Goal: Communication & Community: Answer question/provide support

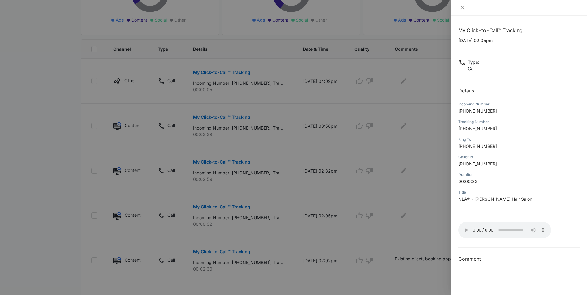
click at [401, 216] on div at bounding box center [293, 147] width 587 height 295
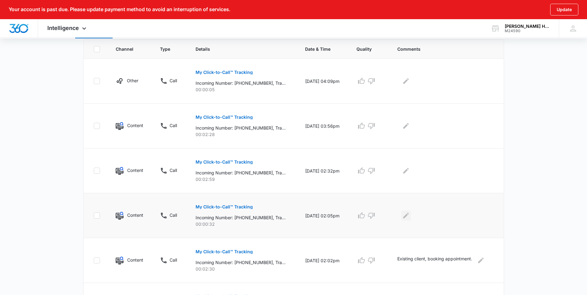
click at [406, 216] on icon "Edit Comments" at bounding box center [406, 215] width 7 height 7
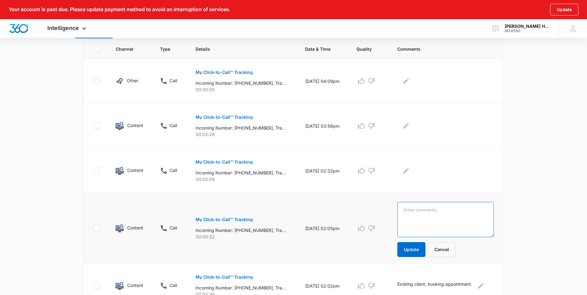
click at [453, 234] on textarea at bounding box center [446, 219] width 97 height 35
type textarea "Existing Client. Running late."
click at [411, 250] on button "Update" at bounding box center [412, 249] width 28 height 15
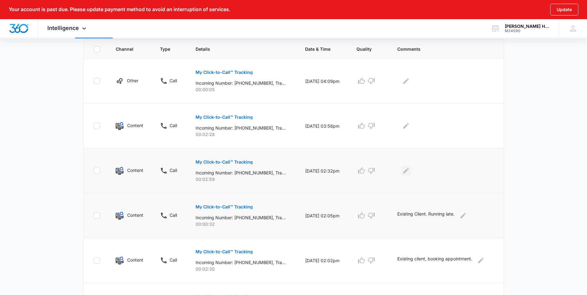
click at [406, 173] on icon "Edit Comments" at bounding box center [406, 170] width 7 height 7
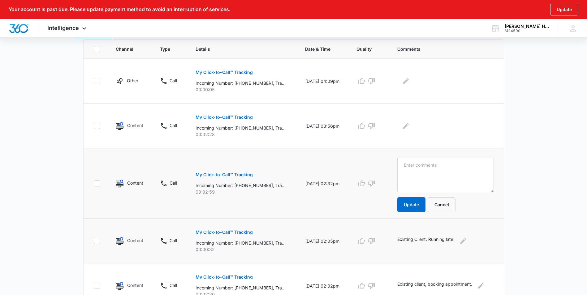
click at [219, 177] on p "My Click-to-Call™ Tracking" at bounding box center [224, 175] width 57 height 4
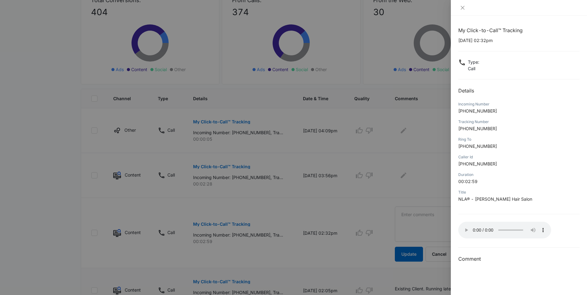
scroll to position [103, 0]
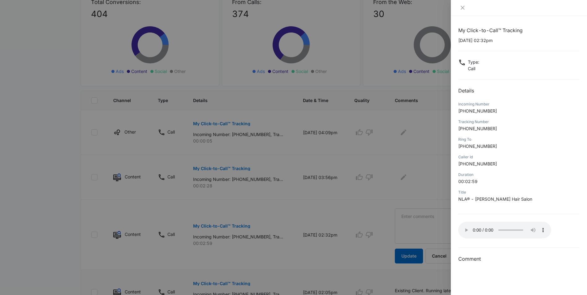
click at [439, 224] on div at bounding box center [293, 147] width 587 height 295
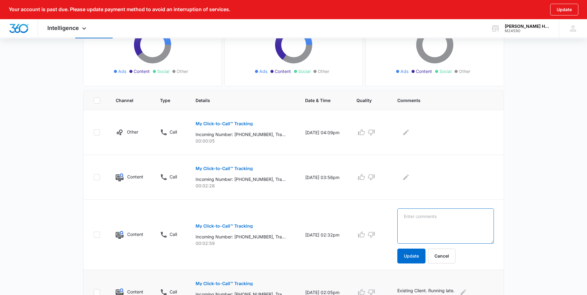
click at [436, 217] on textarea at bounding box center [446, 226] width 97 height 35
type textarea "Existing client, booking appointment."
click at [420, 250] on button "Update" at bounding box center [412, 256] width 28 height 15
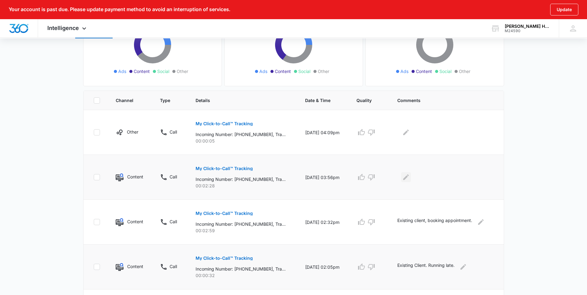
click at [409, 179] on icon "Edit Comments" at bounding box center [406, 177] width 7 height 7
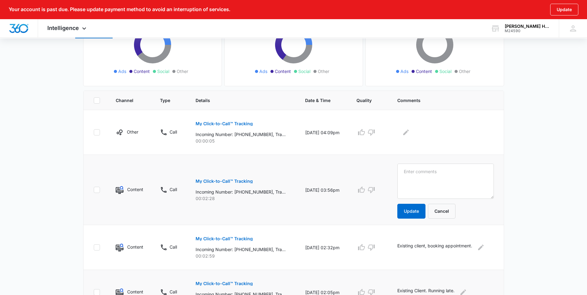
click at [228, 180] on p "My Click-to-Call™ Tracking" at bounding box center [224, 181] width 57 height 4
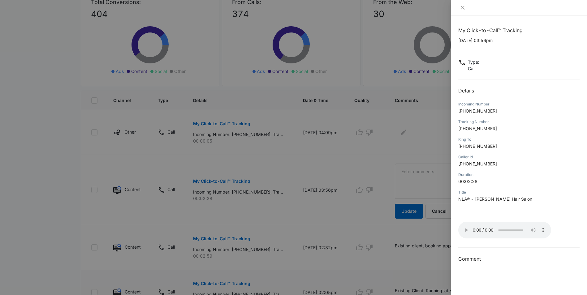
click at [426, 189] on div at bounding box center [293, 147] width 587 height 295
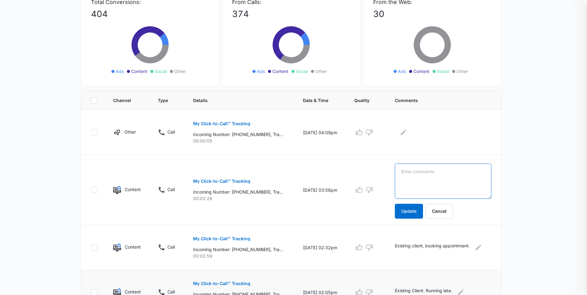
click at [422, 180] on textarea at bounding box center [443, 181] width 97 height 35
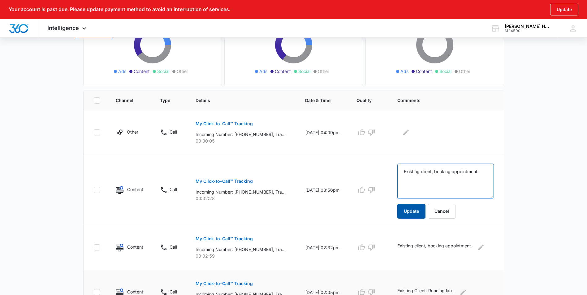
type textarea "Existing client, booking appointment."
click at [420, 206] on button "Update" at bounding box center [412, 211] width 28 height 15
click at [242, 126] on p "My Click-to-Call™ Tracking" at bounding box center [224, 124] width 57 height 4
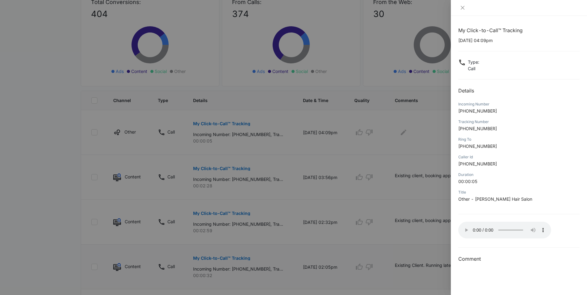
click at [388, 165] on div at bounding box center [293, 147] width 587 height 295
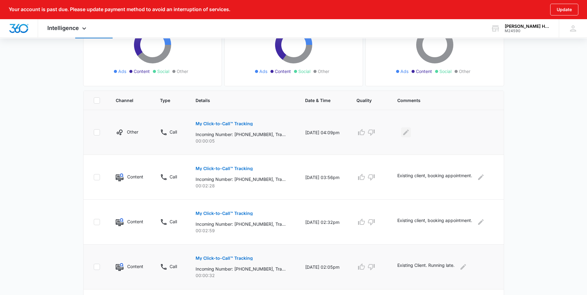
click at [406, 129] on icon "Edit Comments" at bounding box center [406, 132] width 7 height 7
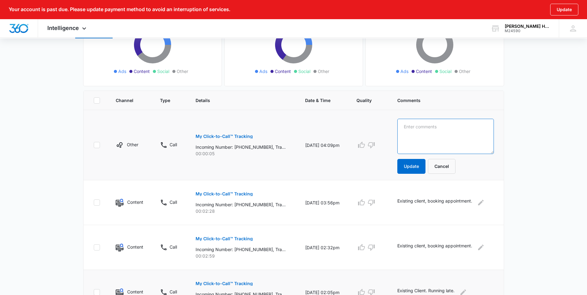
click at [409, 132] on textarea at bounding box center [446, 136] width 97 height 35
type textarea "Bot call."
drag, startPoint x: 417, startPoint y: 169, endPoint x: 417, endPoint y: 164, distance: 5.0
click at [417, 164] on button "Update" at bounding box center [412, 166] width 28 height 15
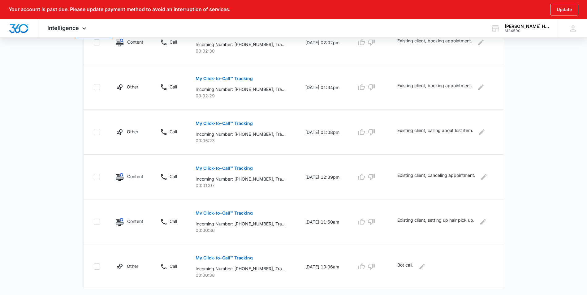
scroll to position [386, 0]
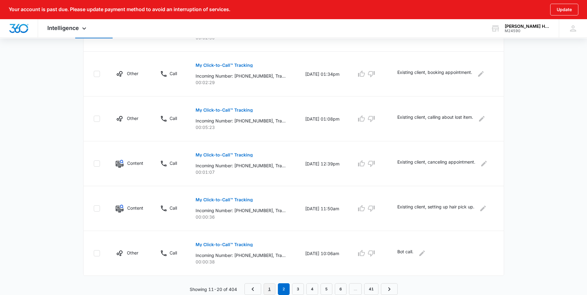
click at [271, 288] on link "1" at bounding box center [270, 290] width 12 height 12
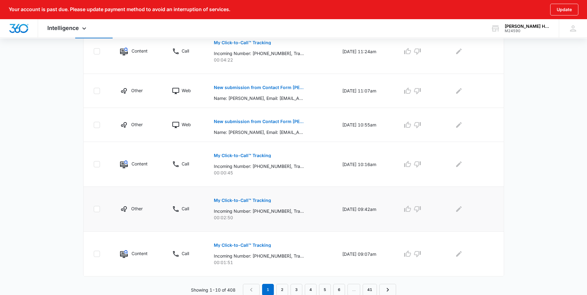
scroll to position [365, 0]
click at [252, 252] on button "My Click-to-Call™ Tracking" at bounding box center [242, 245] width 57 height 15
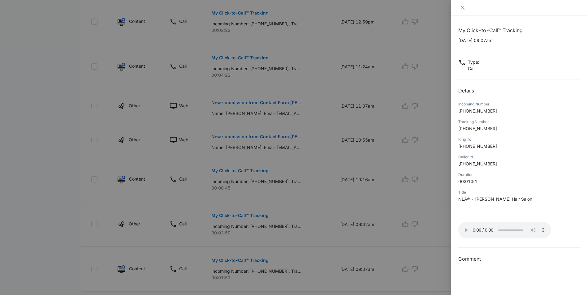
scroll to position [334, 0]
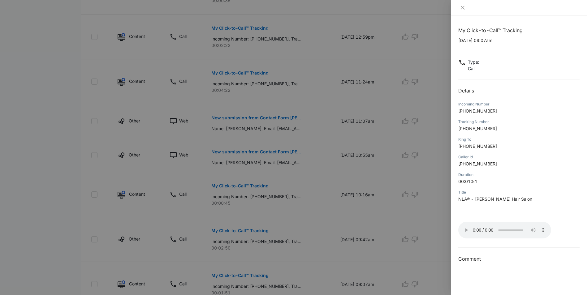
click at [388, 220] on div at bounding box center [293, 147] width 587 height 295
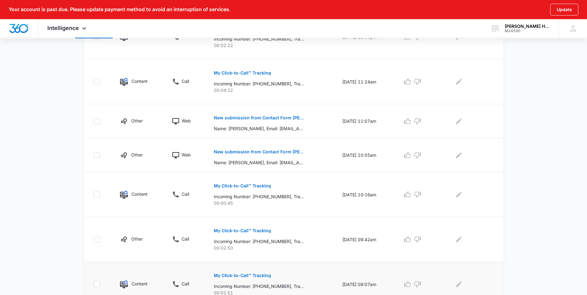
scroll to position [365, 0]
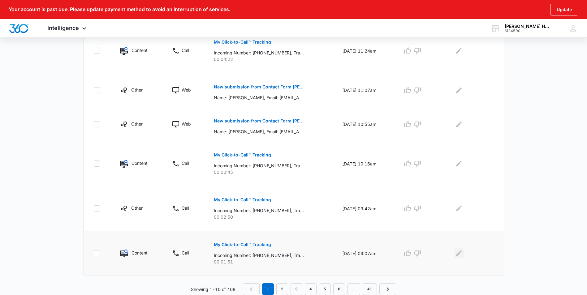
click at [460, 255] on icon "Edit Comments" at bounding box center [459, 254] width 6 height 6
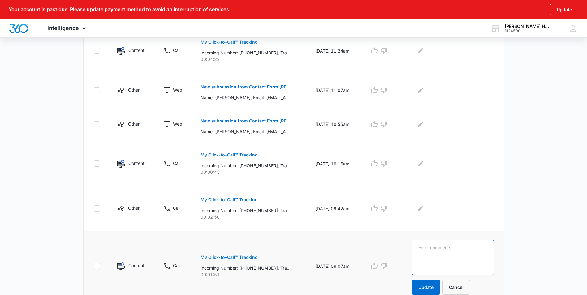
click at [464, 248] on textarea at bounding box center [453, 257] width 82 height 35
type textarea "Existing Client, canceling appointment."
click at [439, 288] on button "Update" at bounding box center [426, 287] width 28 height 15
click at [234, 198] on p "My Click-to-Call™ Tracking" at bounding box center [229, 200] width 57 height 4
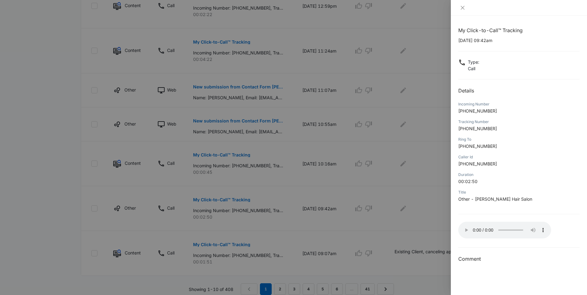
drag, startPoint x: 433, startPoint y: 218, endPoint x: 425, endPoint y: 219, distance: 8.1
click at [425, 219] on div at bounding box center [293, 147] width 587 height 295
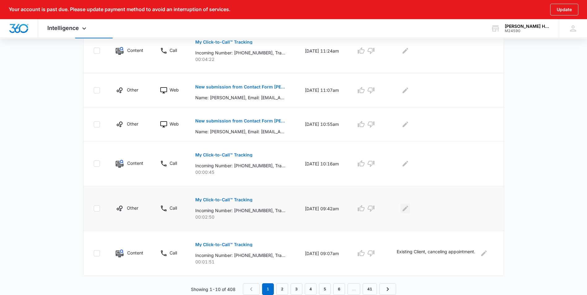
click at [407, 213] on button "Edit Comments" at bounding box center [406, 209] width 10 height 10
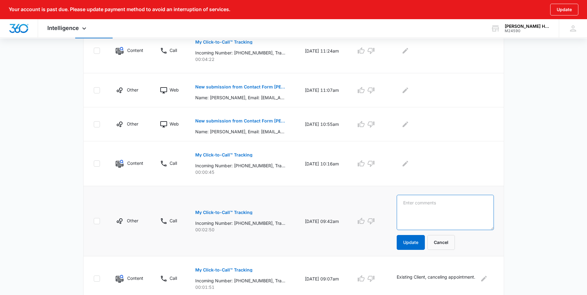
click at [440, 219] on textarea at bounding box center [445, 212] width 97 height 35
type textarea "Existing client, booking appointment."
click at [420, 239] on button "Update" at bounding box center [411, 242] width 28 height 15
click at [234, 158] on button "My Click-to-Call™ Tracking" at bounding box center [223, 155] width 57 height 15
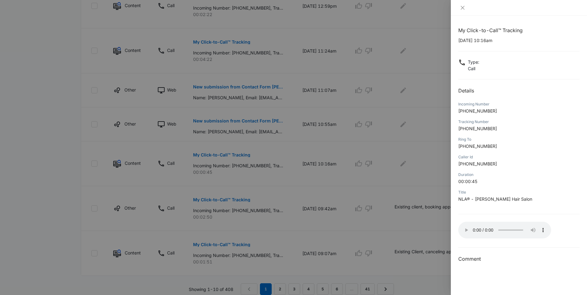
click at [448, 212] on div at bounding box center [293, 147] width 587 height 295
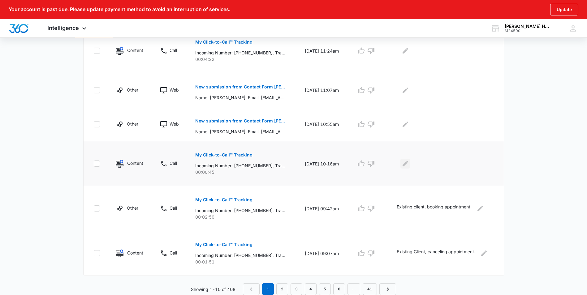
click at [407, 160] on icon "Edit Comments" at bounding box center [405, 163] width 7 height 7
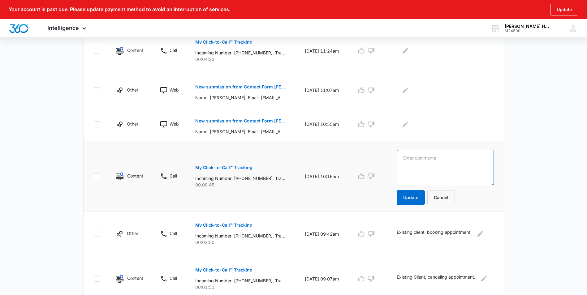
click at [421, 172] on textarea at bounding box center [445, 167] width 97 height 35
click at [447, 164] on textarea "Existing client, coming late, appointment canceled." at bounding box center [445, 167] width 97 height 35
type textarea "Existing client, coming late, appointment cancelled."
click at [419, 198] on button "Update" at bounding box center [411, 197] width 28 height 15
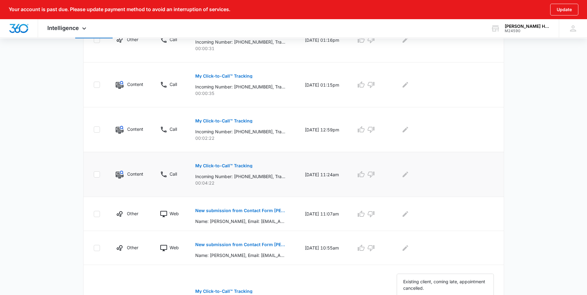
scroll to position [210, 0]
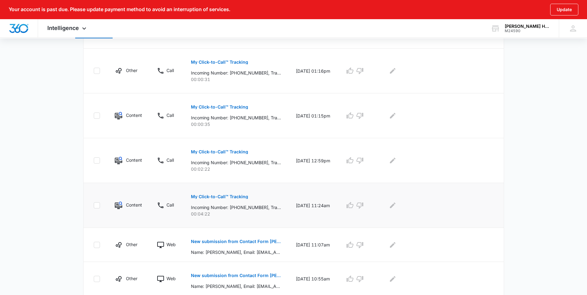
click at [243, 198] on p "My Click-to-Call™ Tracking" at bounding box center [219, 197] width 57 height 4
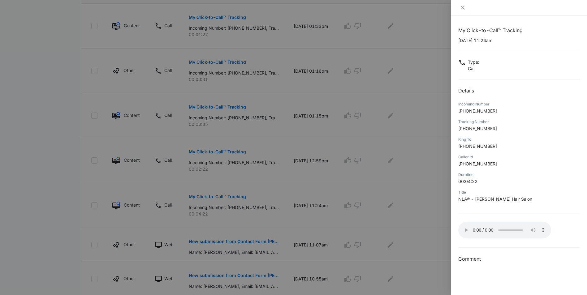
click at [390, 203] on div at bounding box center [293, 147] width 587 height 295
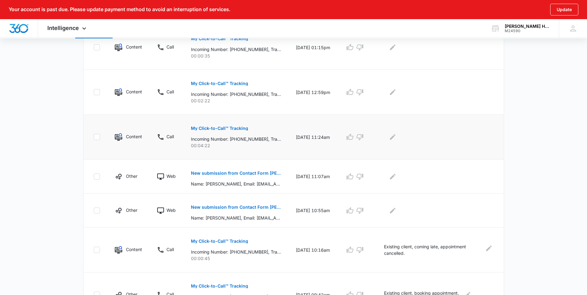
scroll to position [241, 0]
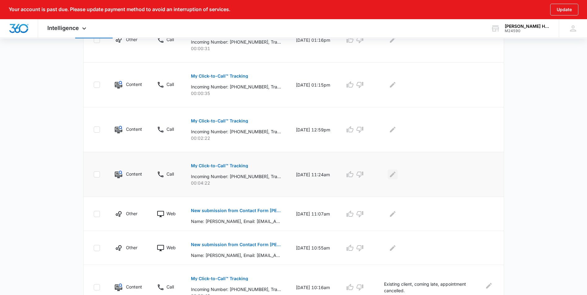
click at [397, 176] on icon "Edit Comments" at bounding box center [392, 174] width 7 height 7
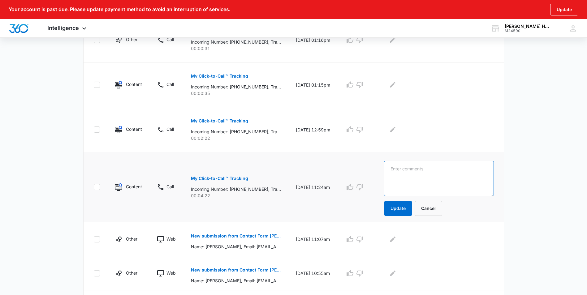
click at [407, 176] on textarea at bounding box center [439, 178] width 110 height 35
type textarea "Information call, no appointment booked."
click at [410, 206] on button "Update" at bounding box center [398, 208] width 28 height 15
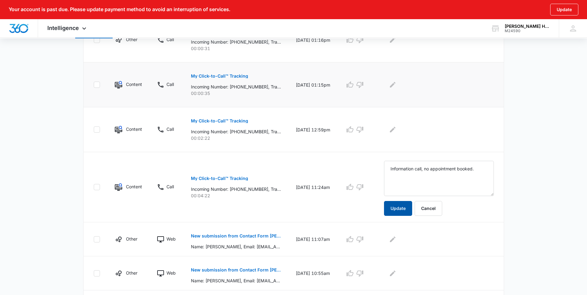
scroll to position [148, 0]
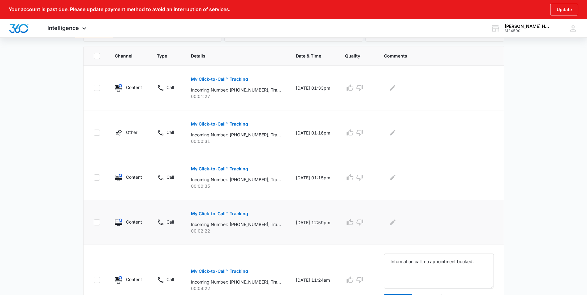
click at [232, 207] on button "My Click-to-Call™ Tracking" at bounding box center [219, 214] width 57 height 15
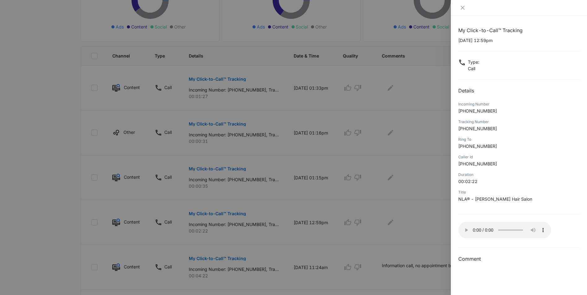
click at [430, 230] on div at bounding box center [293, 147] width 587 height 295
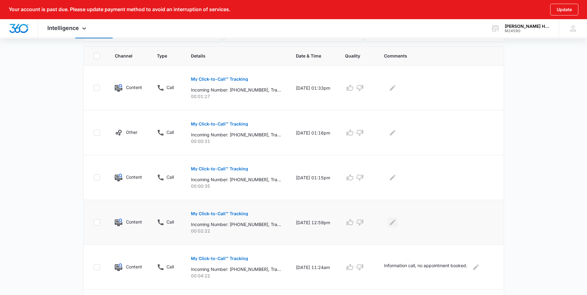
click at [397, 221] on icon "Edit Comments" at bounding box center [392, 222] width 7 height 7
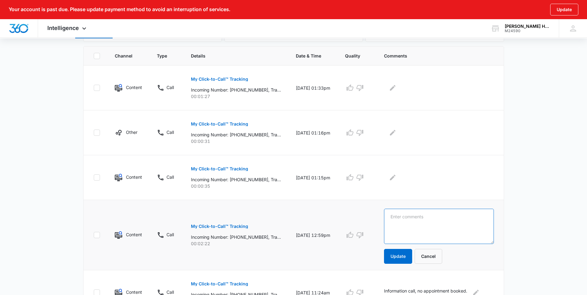
drag, startPoint x: 418, startPoint y: 221, endPoint x: 419, endPoint y: 218, distance: 3.2
click at [418, 221] on textarea at bounding box center [439, 226] width 110 height 35
type textarea "Existing client, booking appointment."
click at [408, 258] on button "Update" at bounding box center [398, 256] width 28 height 15
click at [222, 168] on p "My Click-to-Call™ Tracking" at bounding box center [219, 169] width 57 height 4
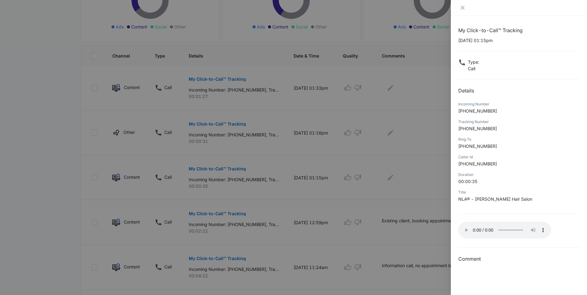
click at [397, 198] on div at bounding box center [293, 147] width 587 height 295
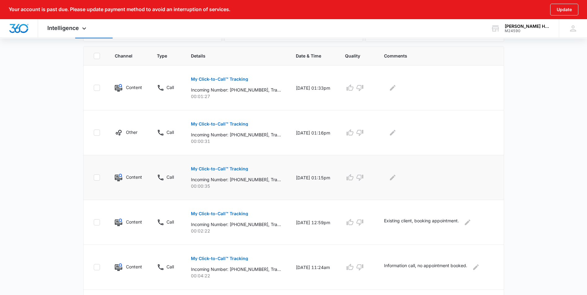
click at [399, 183] on td at bounding box center [440, 177] width 127 height 45
click at [398, 181] on button "Edit Comments" at bounding box center [393, 178] width 10 height 10
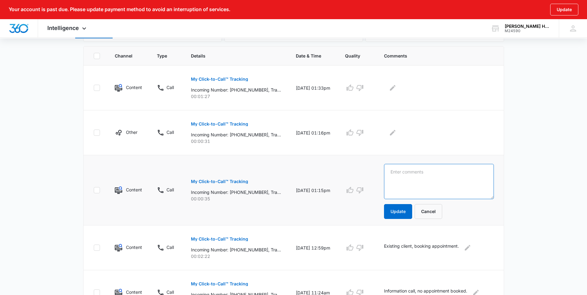
click at [407, 183] on textarea at bounding box center [439, 181] width 110 height 35
type textarea "information call, no appointment booked."
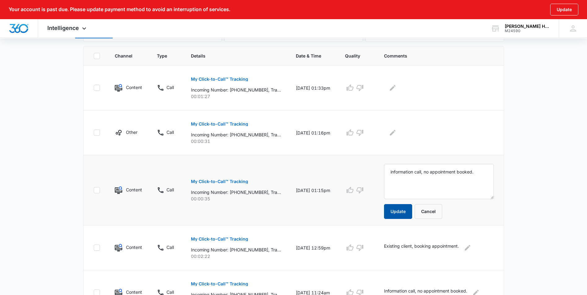
click at [404, 212] on button "Update" at bounding box center [398, 211] width 28 height 15
click at [248, 120] on div "My Click-to-Call™ Tracking Incoming Number: [PHONE_NUMBER], Tracking Number: [P…" at bounding box center [236, 131] width 90 height 28
click at [244, 120] on button "My Click-to-Call™ Tracking" at bounding box center [219, 124] width 57 height 15
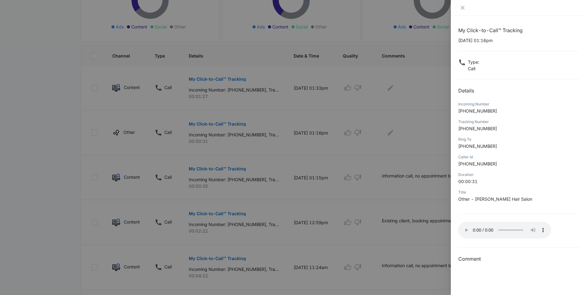
click at [406, 202] on div at bounding box center [293, 147] width 587 height 295
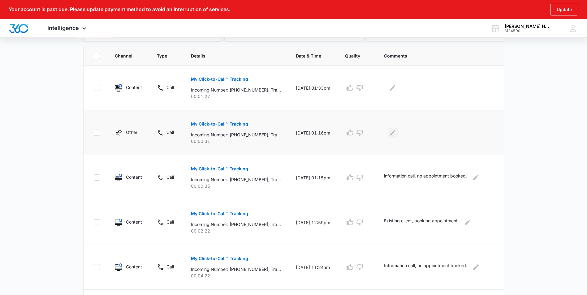
click at [397, 130] on icon "Edit Comments" at bounding box center [392, 132] width 7 height 7
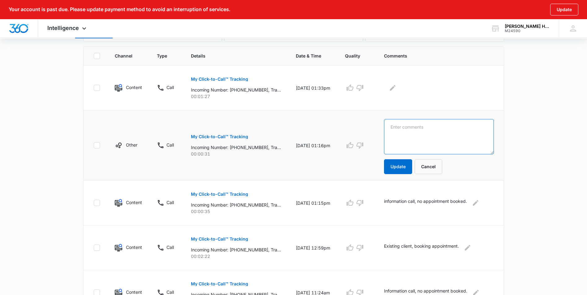
click at [404, 130] on textarea at bounding box center [439, 136] width 110 height 35
type textarea "Existing client, running late."
click at [411, 164] on button "Update" at bounding box center [398, 166] width 28 height 15
click at [235, 80] on p "My Click-to-Call™ Tracking" at bounding box center [219, 79] width 57 height 4
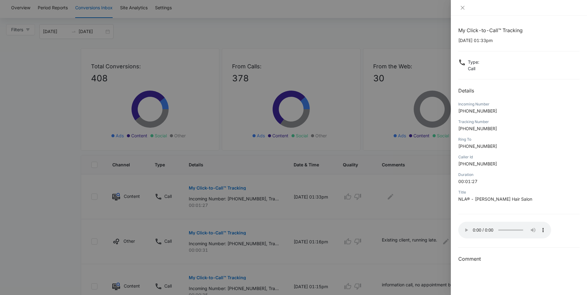
scroll to position [24, 0]
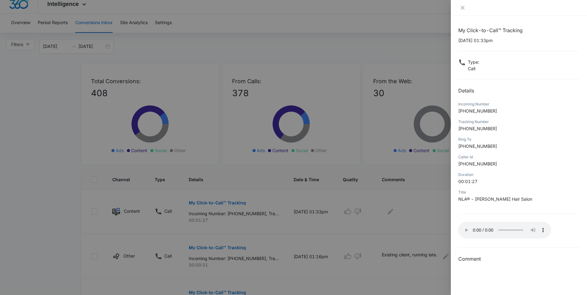
click at [365, 229] on div at bounding box center [293, 147] width 587 height 295
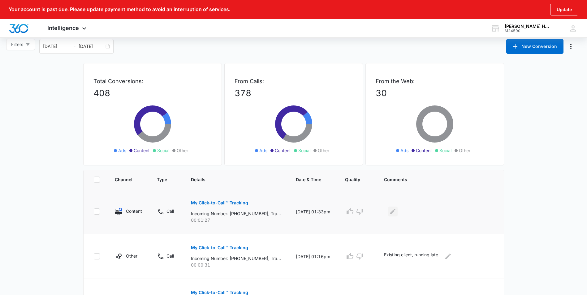
drag, startPoint x: 407, startPoint y: 215, endPoint x: 404, endPoint y: 212, distance: 3.8
click at [404, 213] on div at bounding box center [439, 212] width 110 height 10
click at [396, 211] on icon "Edit Comments" at bounding box center [393, 212] width 6 height 6
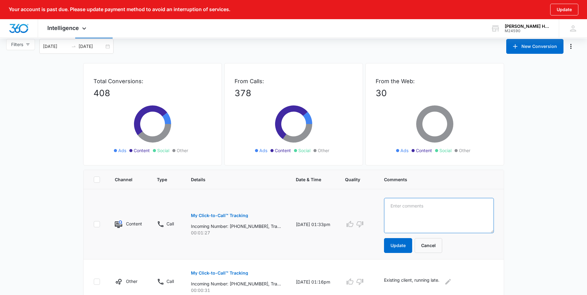
click at [412, 210] on textarea at bounding box center [439, 215] width 110 height 35
type textarea "Existing client, inquiring about topper."
click at [409, 242] on button "Update" at bounding box center [398, 245] width 28 height 15
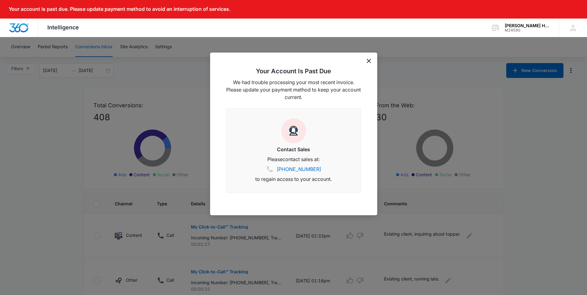
click at [366, 63] on div "Your Account Is Past Due We had trouble processing your most recent invoice. Pl…" at bounding box center [293, 134] width 167 height 163
click at [368, 63] on div "Your Account Is Past Due We had trouble processing your most recent invoice. Pl…" at bounding box center [293, 134] width 167 height 163
click at [371, 64] on div "Your Account Is Past Due We had trouble processing your most recent invoice. Pl…" at bounding box center [293, 134] width 167 height 163
click at [373, 63] on div "Your Account Is Past Due We had trouble processing your most recent invoice. Pl…" at bounding box center [293, 134] width 167 height 163
click at [372, 60] on div "Your Account Is Past Due We had trouble processing your most recent invoice. Pl…" at bounding box center [293, 134] width 167 height 163
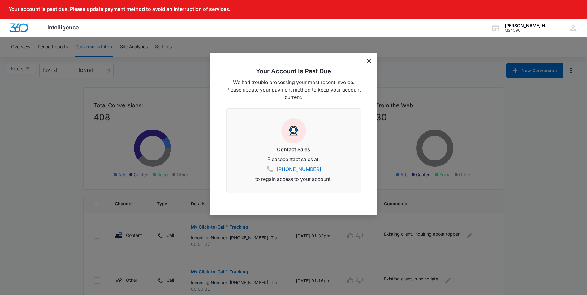
click at [369, 61] on icon "dismiss this dialog" at bounding box center [369, 61] width 4 height 4
